Goal: Find specific page/section

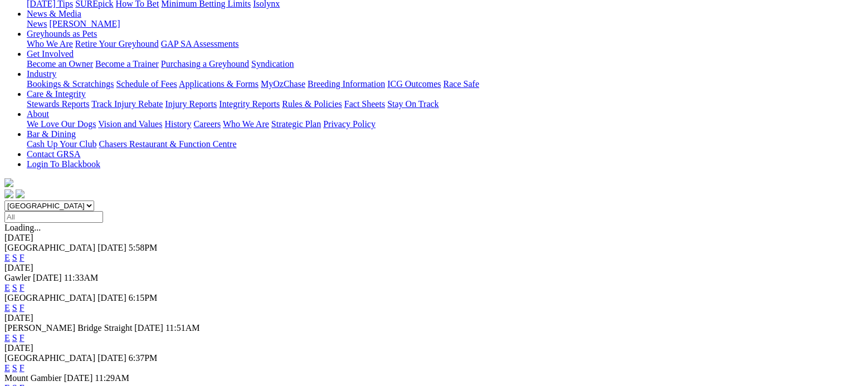
scroll to position [167, 0]
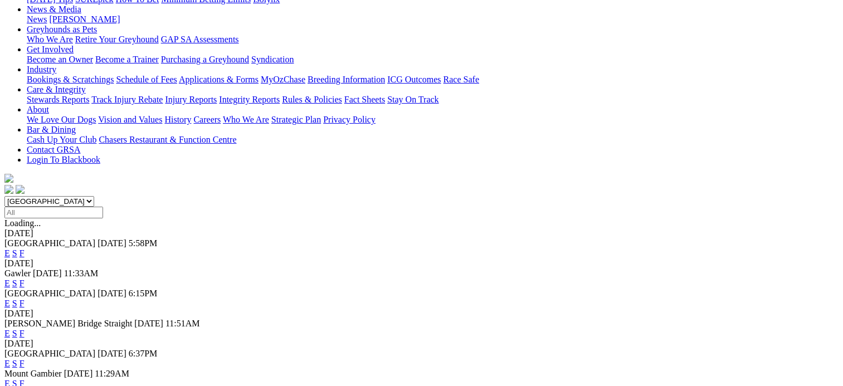
click at [25, 329] on link "F" at bounding box center [22, 333] width 5 height 9
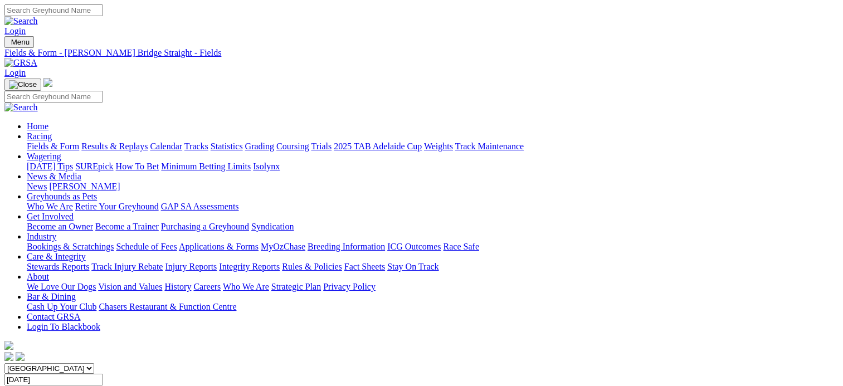
click at [48, 142] on link "Fields & Form" at bounding box center [53, 146] width 52 height 9
click at [27, 142] on link "Fields & Form" at bounding box center [53, 146] width 52 height 9
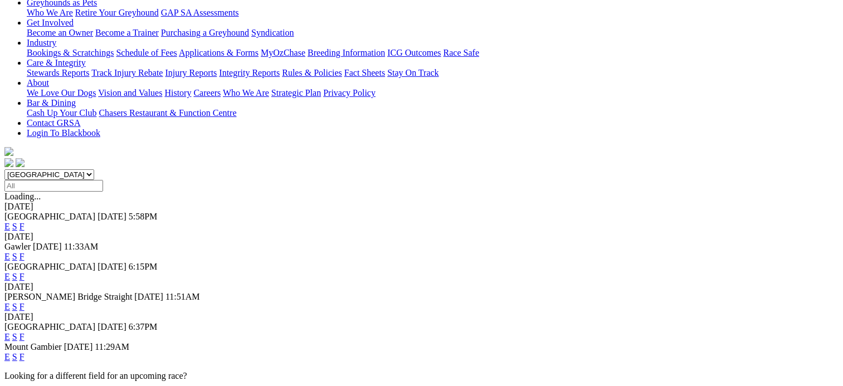
scroll to position [111, 0]
